Goal: Find contact information: Find contact information

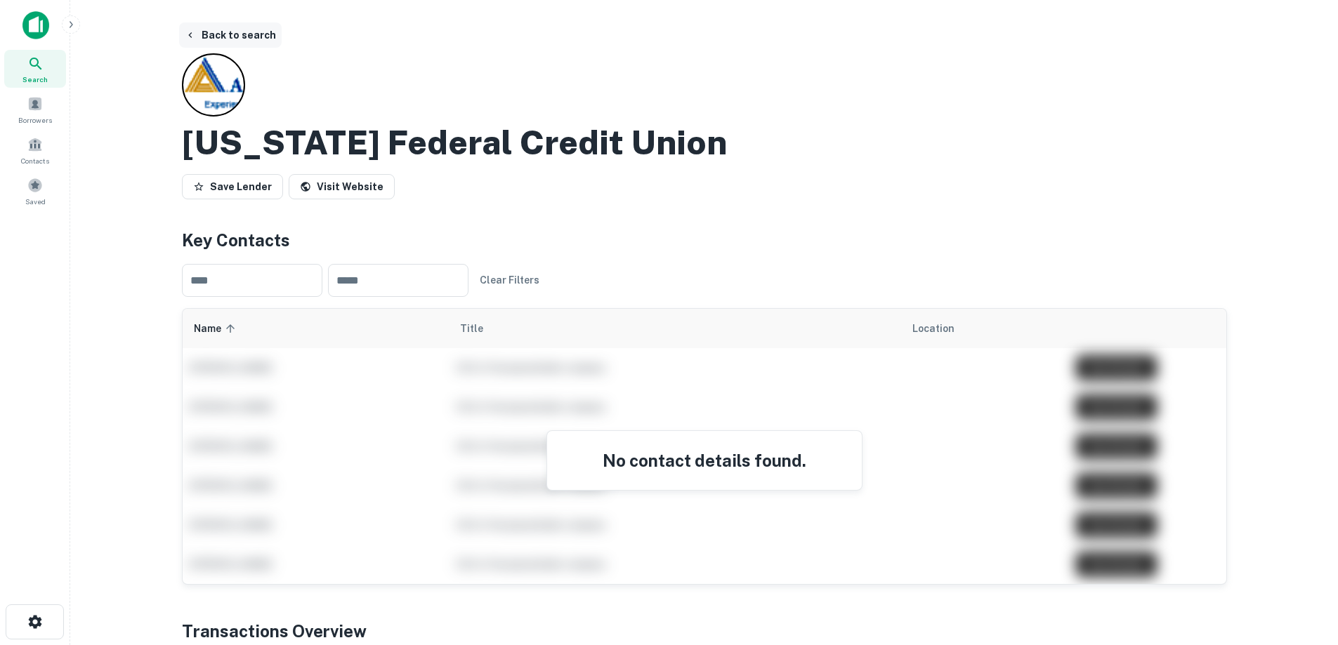
click at [237, 28] on button "Back to search" at bounding box center [230, 34] width 103 height 25
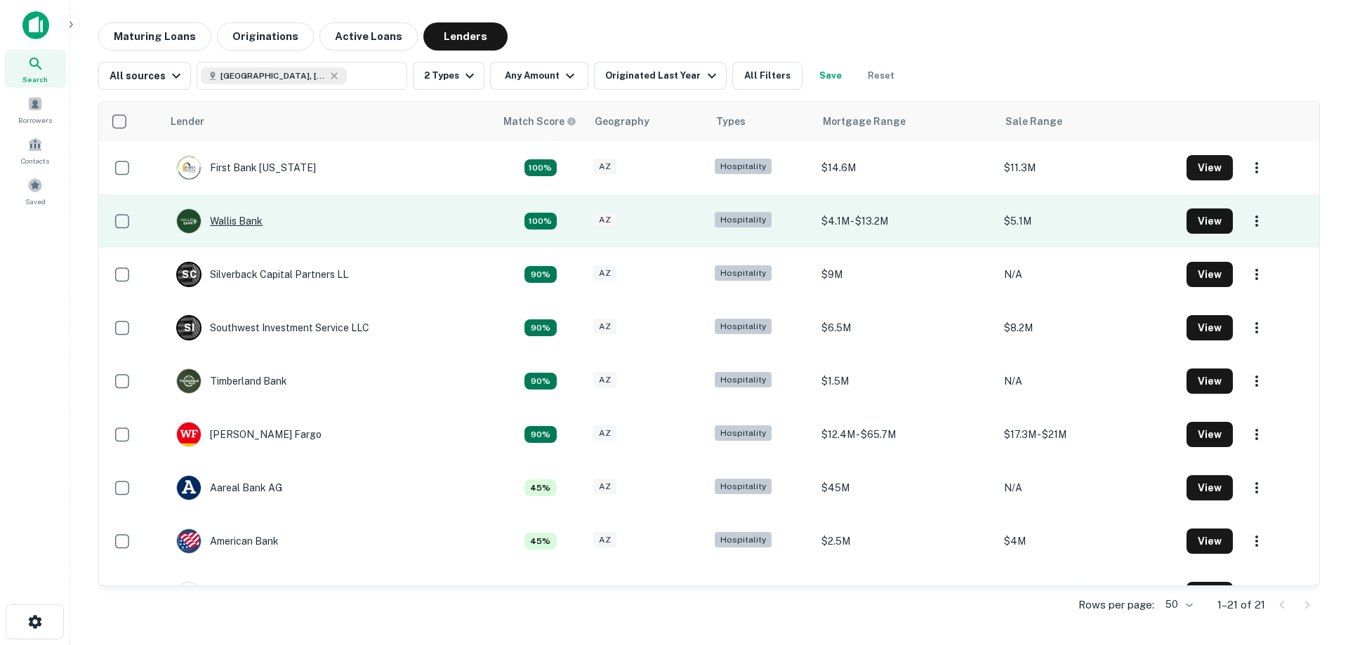
click at [245, 224] on div "Wallis Bank" at bounding box center [219, 221] width 86 height 25
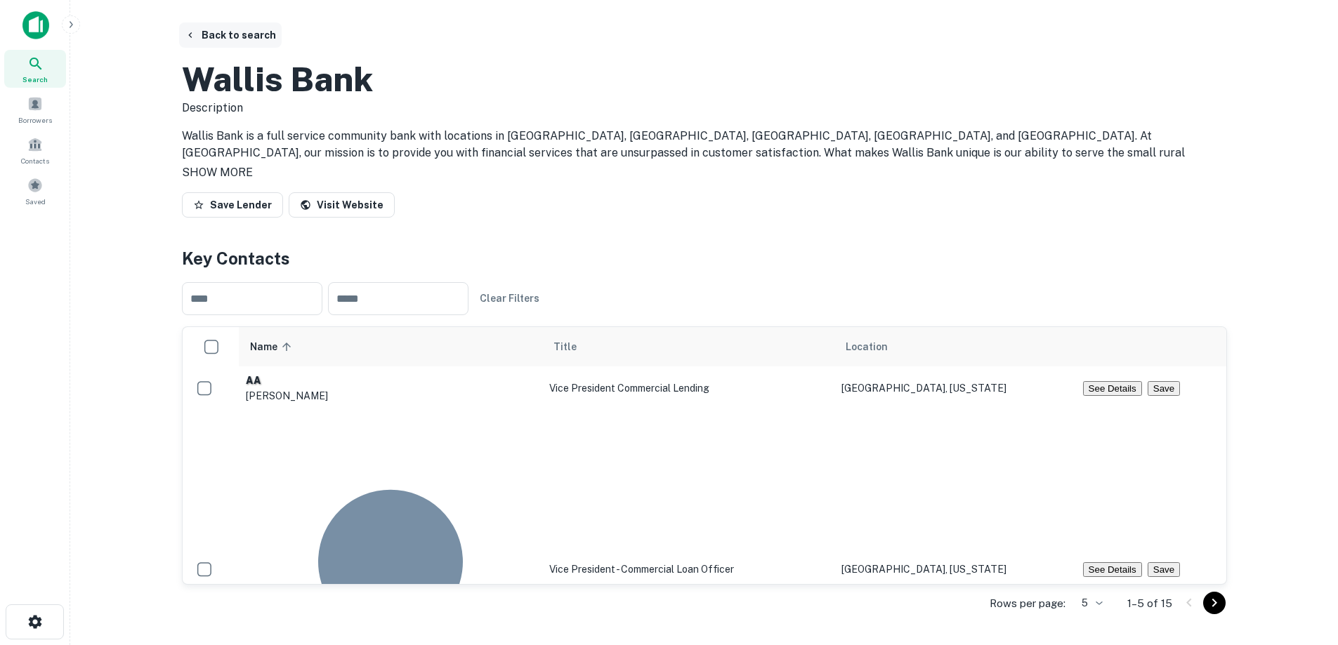
click at [252, 37] on button "Back to search" at bounding box center [230, 34] width 103 height 25
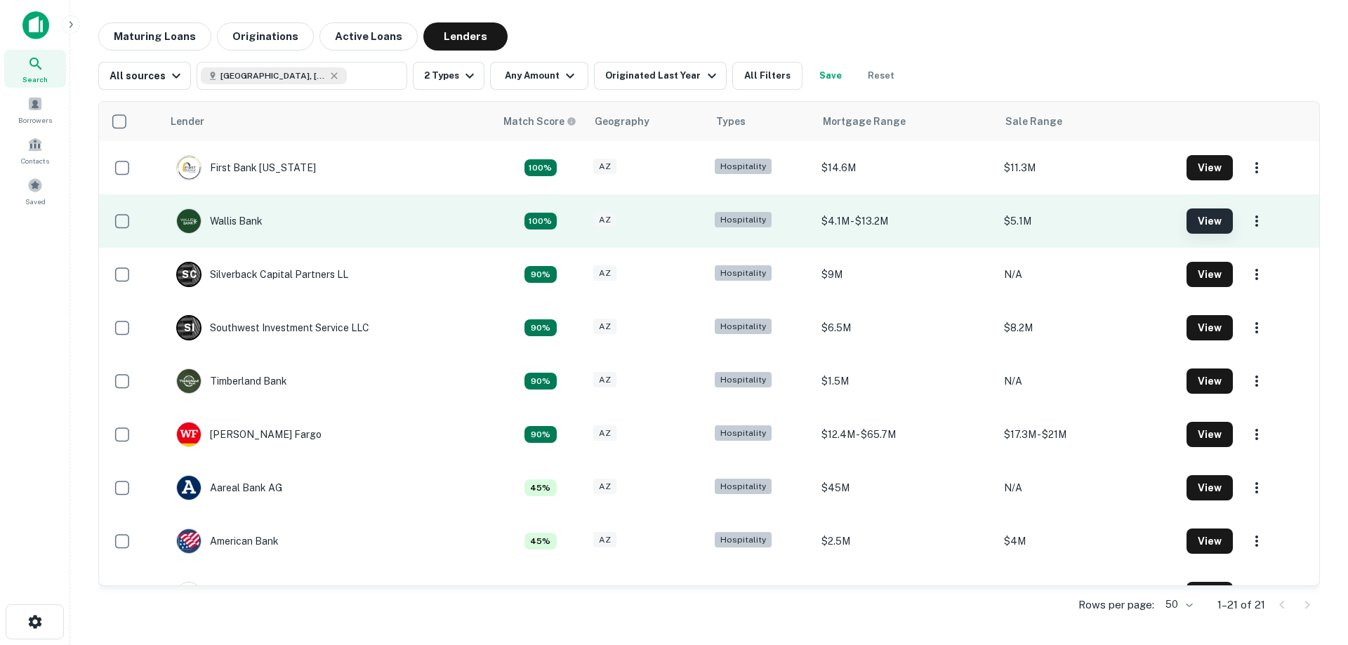
click at [1188, 229] on button "View" at bounding box center [1210, 221] width 46 height 25
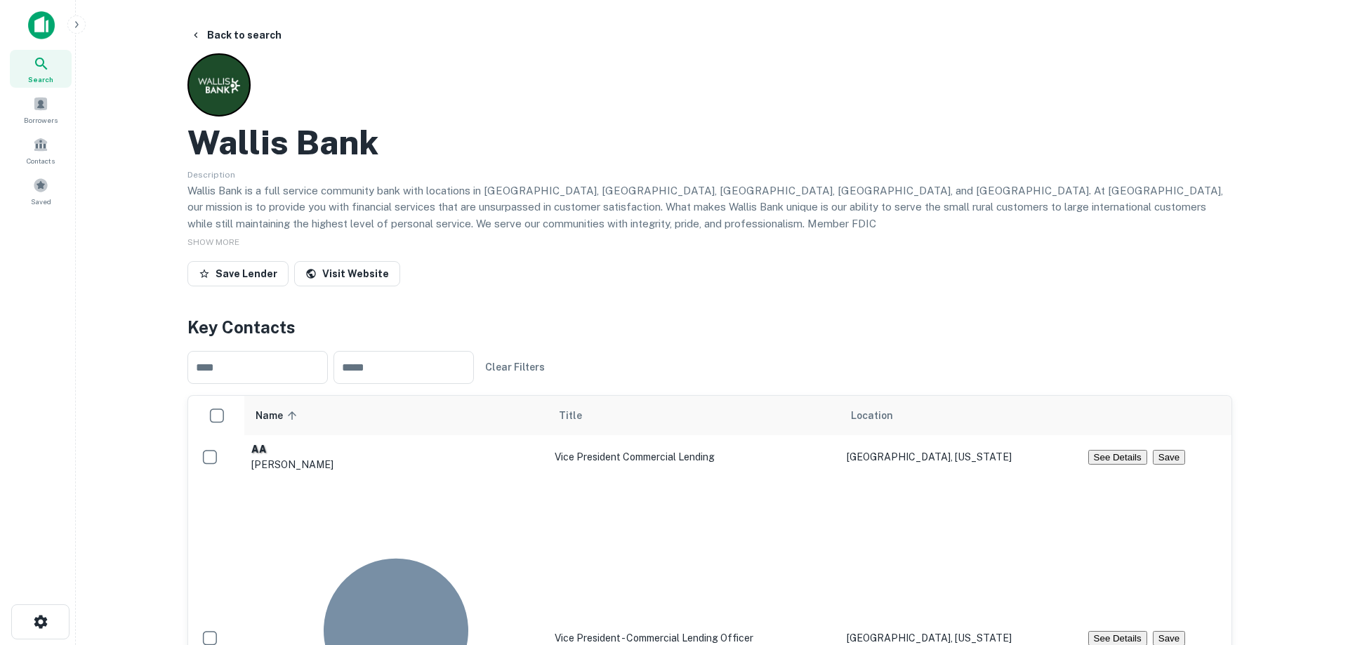
scroll to position [351, 0]
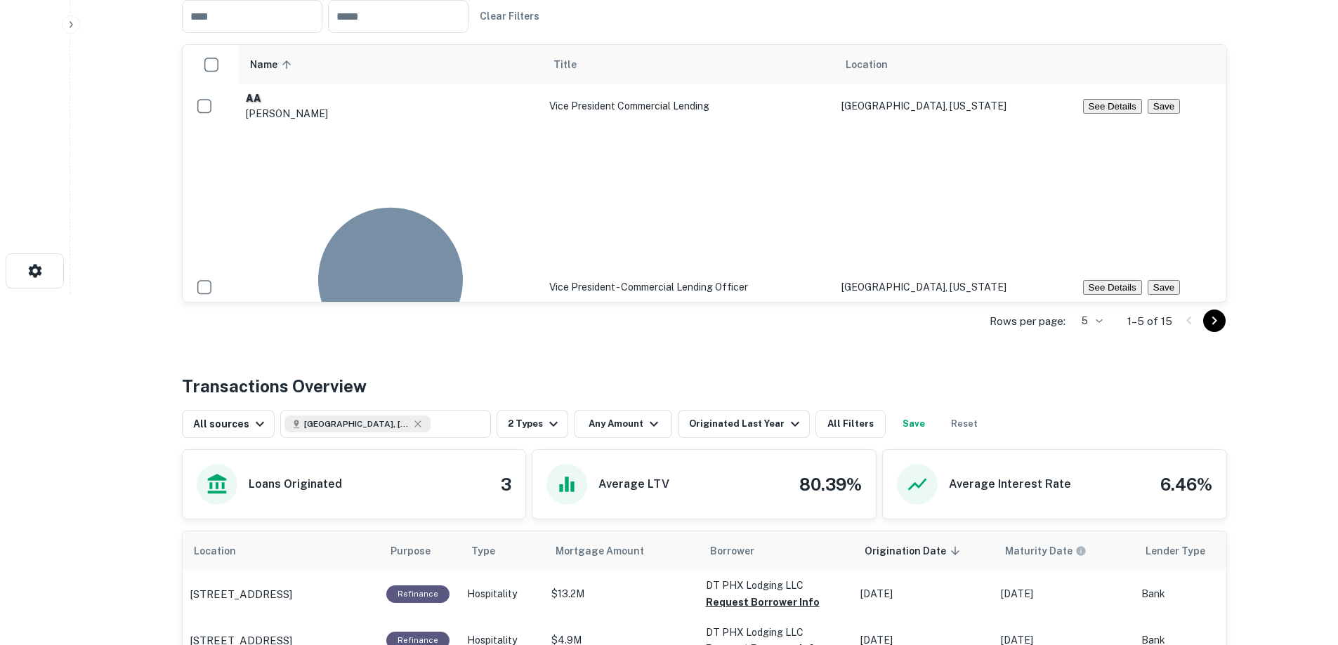
click at [1122, 106] on button "See Details" at bounding box center [1112, 106] width 59 height 15
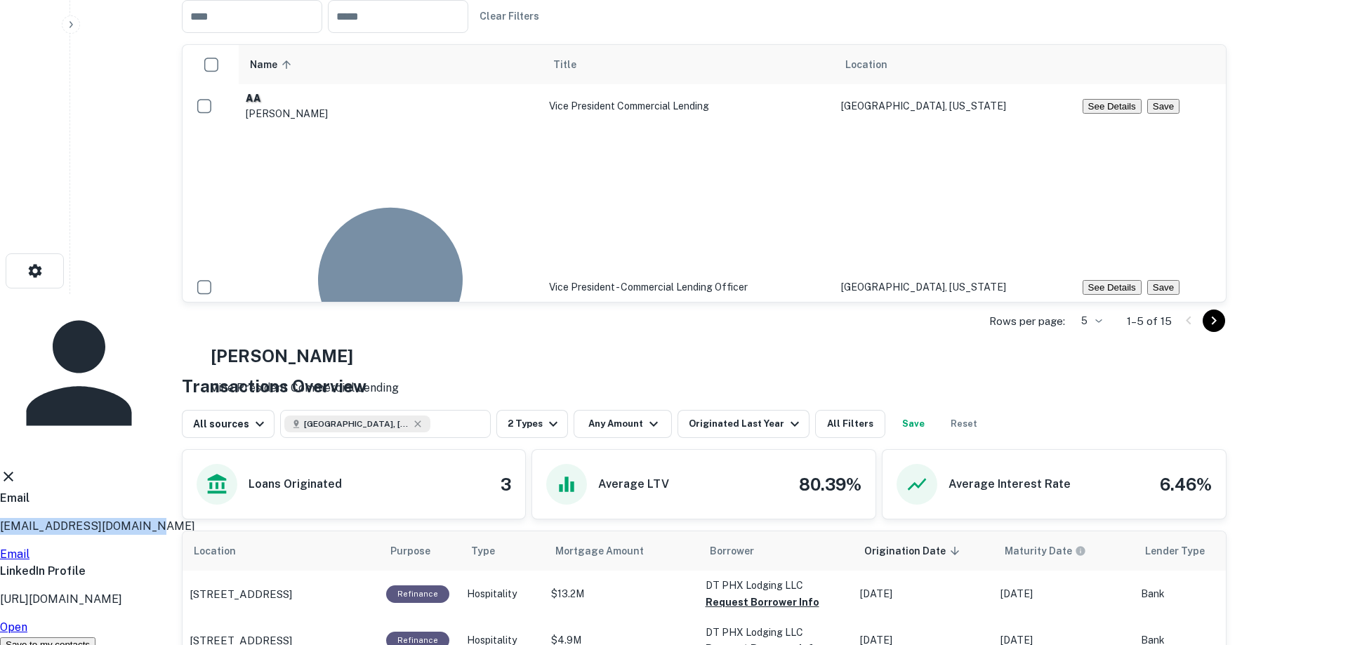
drag, startPoint x: 607, startPoint y: 310, endPoint x: 468, endPoint y: 321, distance: 140.2
click at [468, 321] on div "[PERSON_NAME] Vice President Commercial Lending Email [EMAIL_ADDRESS][DOMAIN_NA…" at bounding box center [669, 473] width 1338 height 359
copy p "[EMAIL_ADDRESS][DOMAIN_NAME]"
